Goal: Task Accomplishment & Management: Manage account settings

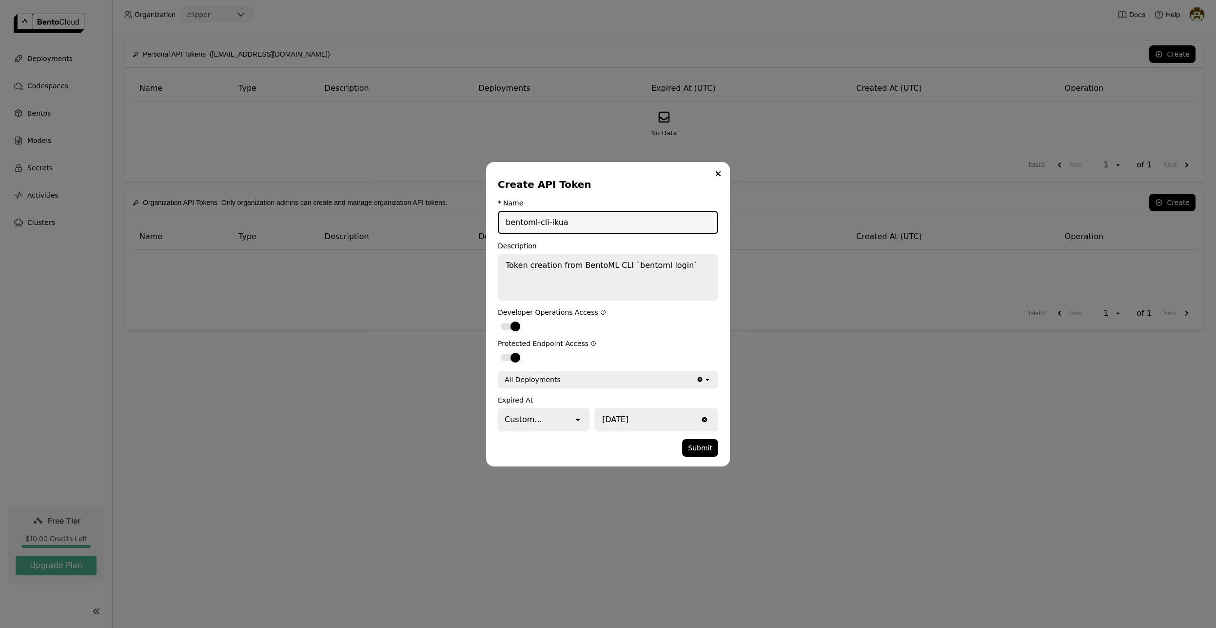
drag, startPoint x: 571, startPoint y: 223, endPoint x: 490, endPoint y: 221, distance: 81.5
click at [490, 221] on div "Create API Token * Name bentoml-cli-ikua Description Token creation from BentoM…" at bounding box center [608, 314] width 244 height 304
type input "clipper"
click at [564, 420] on div "Custom..." at bounding box center [536, 419] width 74 height 21
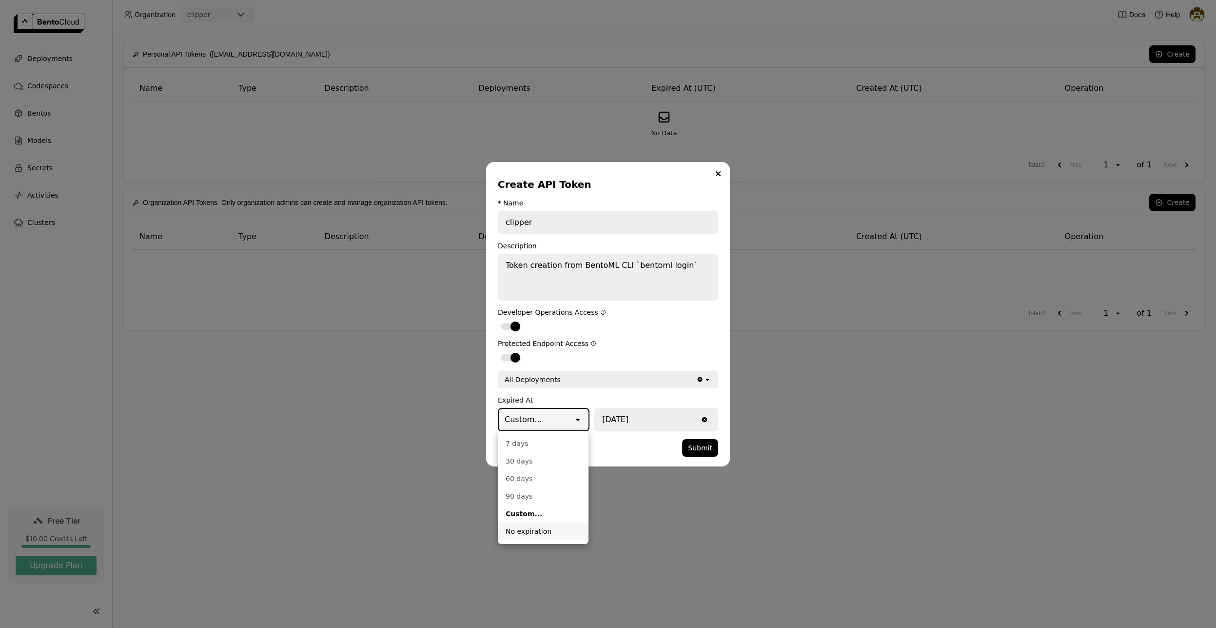
click at [536, 532] on div "No expiration" at bounding box center [543, 531] width 75 height 10
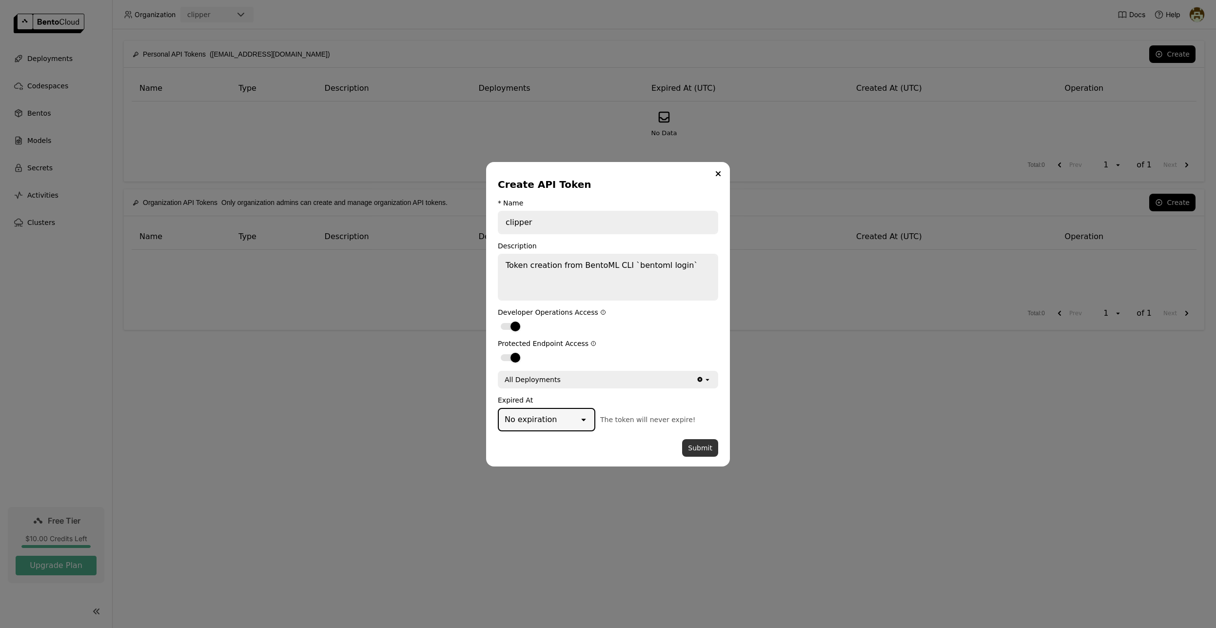
click at [698, 449] on button "Submit" at bounding box center [700, 448] width 36 height 18
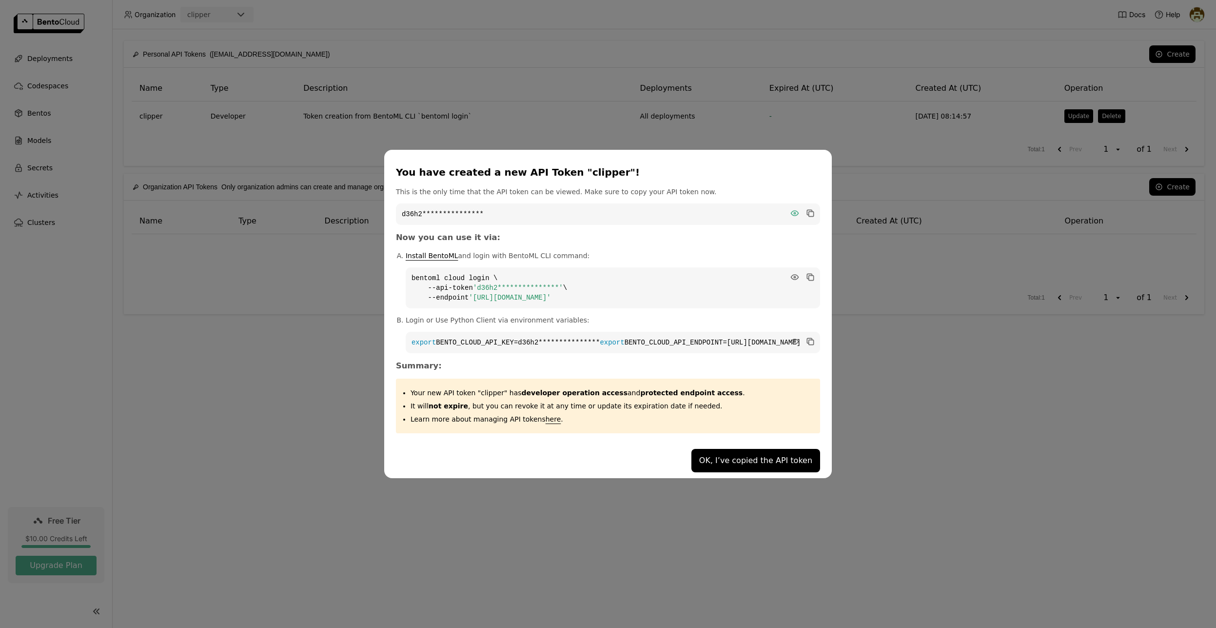
click at [792, 211] on icon "dialog" at bounding box center [795, 213] width 7 height 5
click at [533, 208] on code "d36h2083kboc93k7f7eg" at bounding box center [608, 213] width 424 height 21
copy div "d36h2083kboc93k7f7eg"
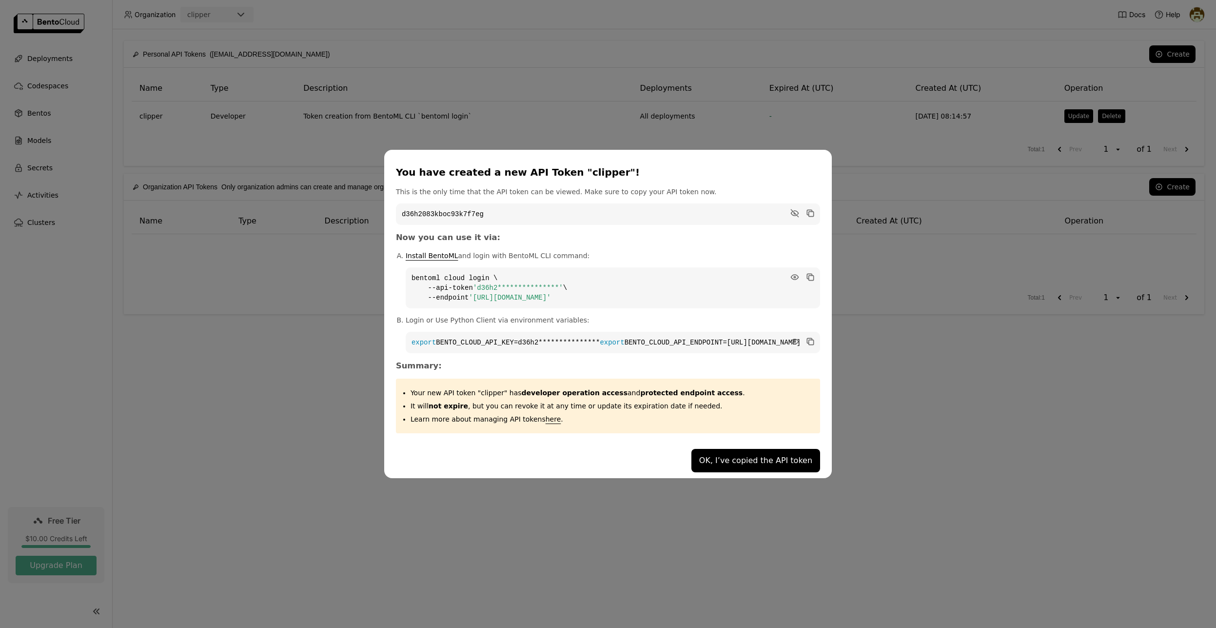
click at [639, 272] on code "**********" at bounding box center [613, 287] width 415 height 41
click at [807, 274] on icon "dialog" at bounding box center [809, 276] width 5 height 5
click at [807, 338] on icon "dialog" at bounding box center [809, 340] width 5 height 5
click at [692, 468] on button "OK, I’ve copied the API token" at bounding box center [756, 460] width 129 height 23
